Goal: Transaction & Acquisition: Purchase product/service

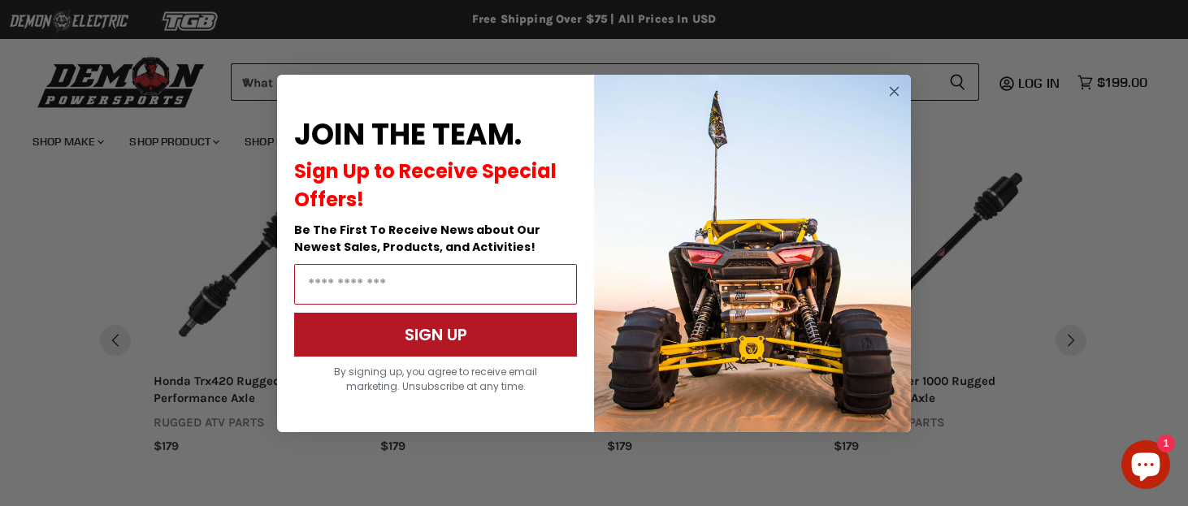
scroll to position [1455, 0]
